Goal: Task Accomplishment & Management: Manage account settings

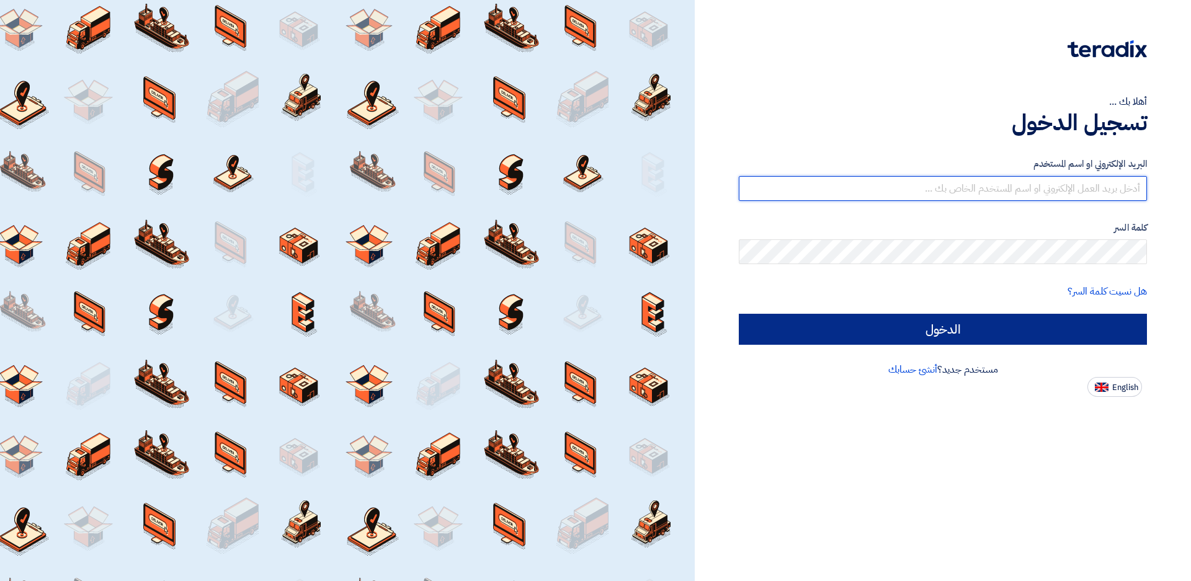
type input "[EMAIL_ADDRESS][DOMAIN_NAME]"
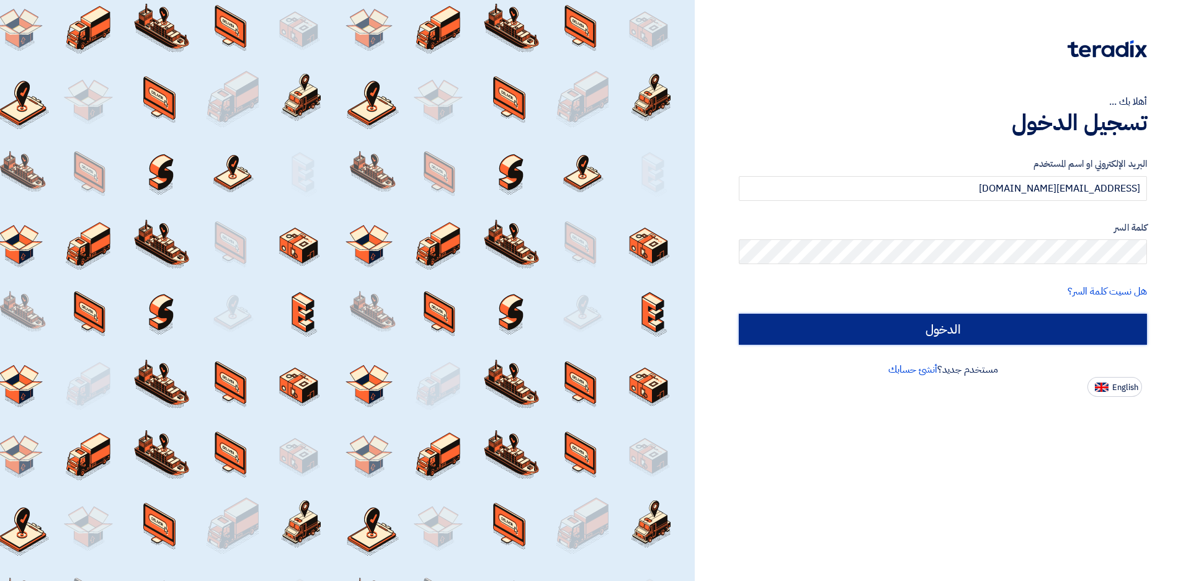
click at [1121, 326] on input "الدخول" at bounding box center [943, 329] width 408 height 31
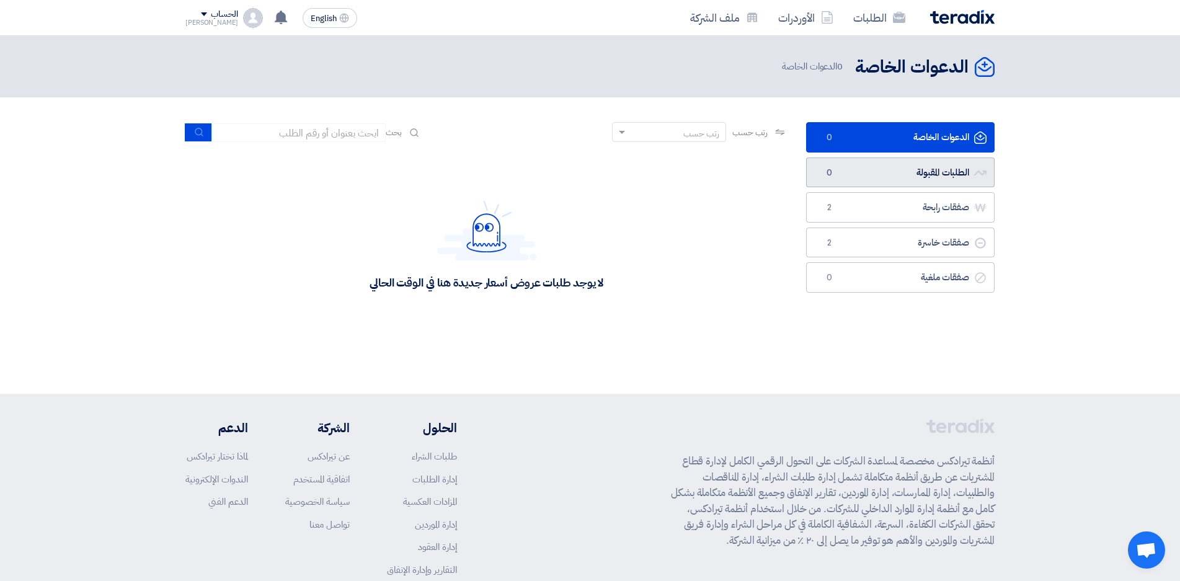
click at [928, 181] on link "الطلبات المقبولة الطلبات المقبولة 0" at bounding box center [900, 173] width 189 height 30
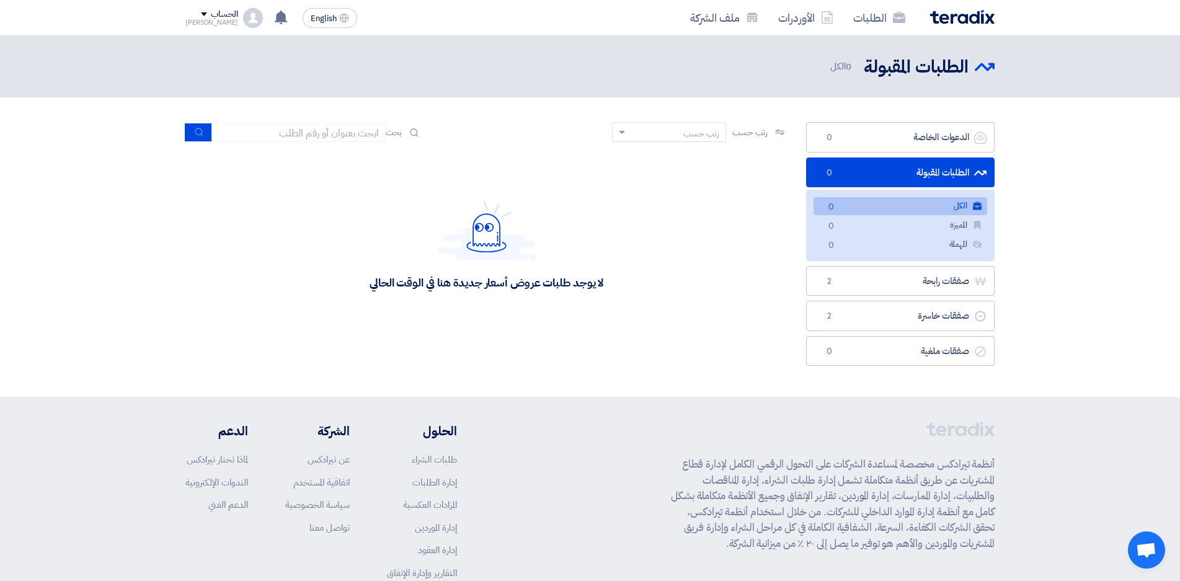
click at [211, 19] on div "الحساب" at bounding box center [224, 14] width 27 height 11
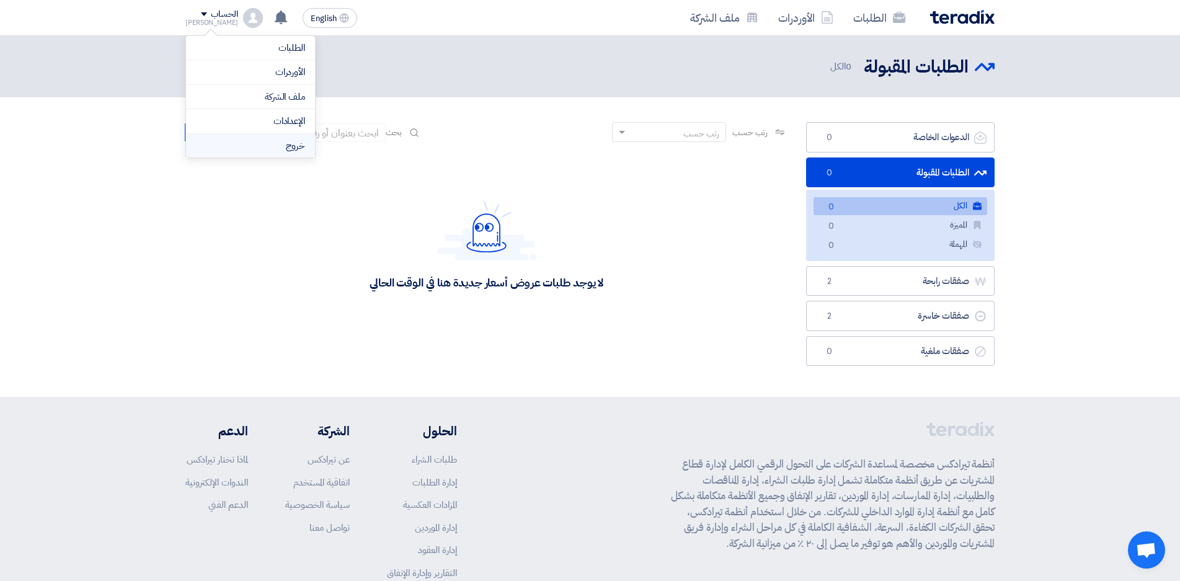
click at [291, 146] on li "خروج" at bounding box center [250, 146] width 129 height 24
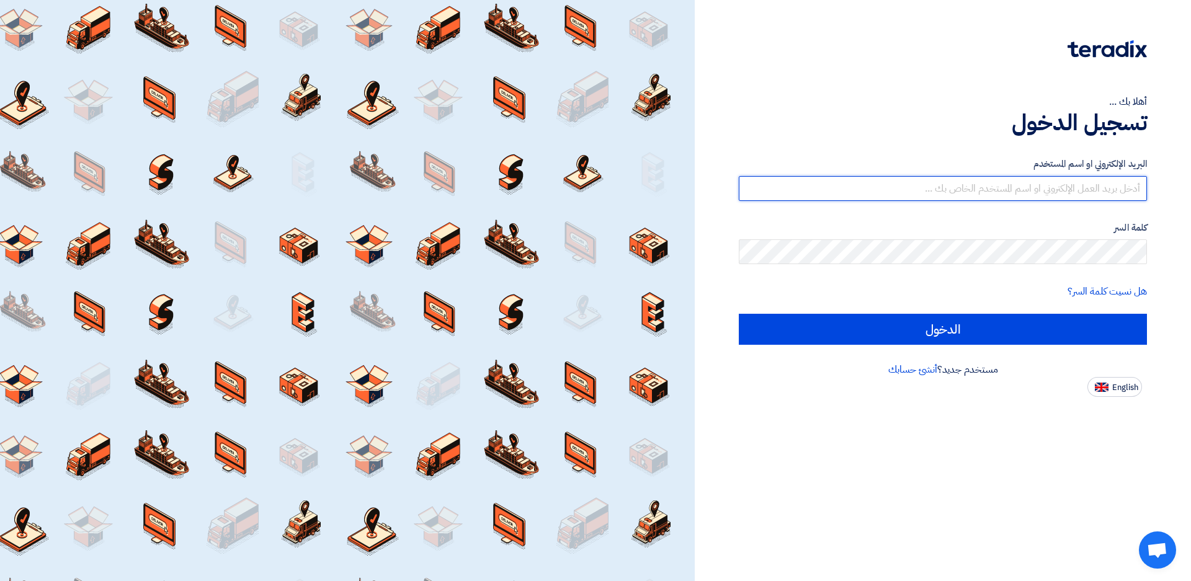
type input "[EMAIL_ADDRESS][DOMAIN_NAME]"
